Goal: Check status: Check status

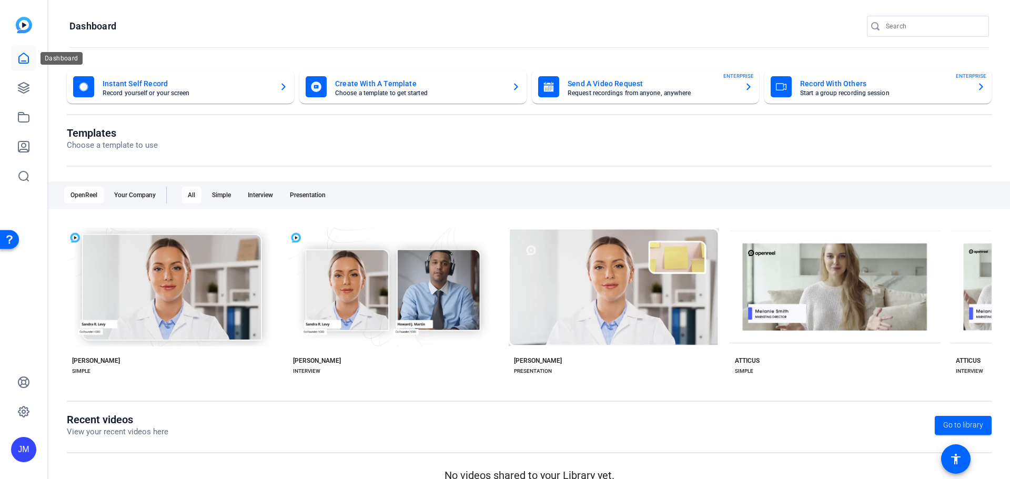
click at [25, 58] on icon at bounding box center [23, 58] width 13 height 13
click at [20, 57] on icon at bounding box center [23, 58] width 13 height 13
click at [23, 82] on icon at bounding box center [23, 88] width 13 height 13
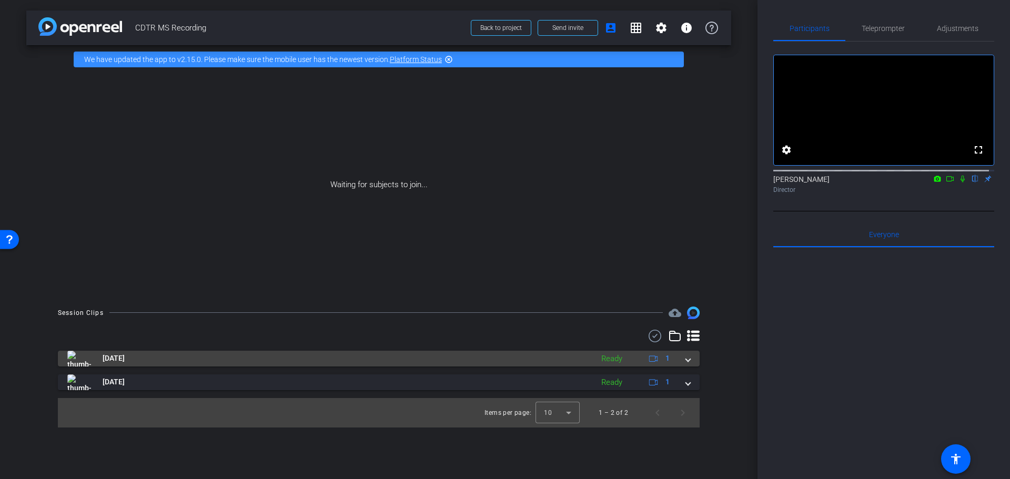
click at [686, 358] on span at bounding box center [688, 358] width 4 height 11
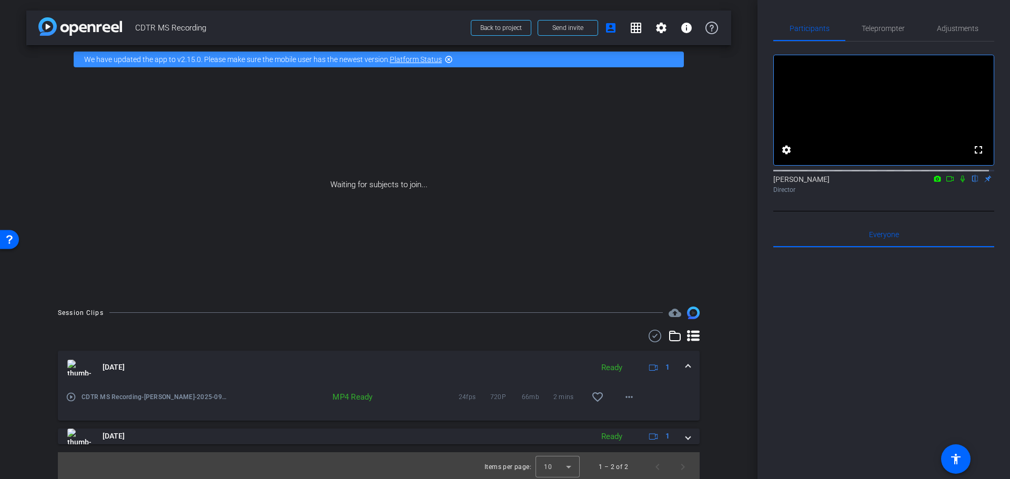
click at [686, 364] on span at bounding box center [688, 367] width 4 height 11
